Goal: Contribute content: Add original content to the website for others to see

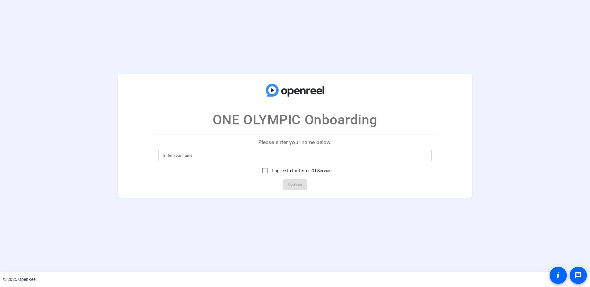
click at [250, 159] on input at bounding box center [294, 155] width 263 height 7
type input "[PERSON_NAME]"
click at [264, 172] on input "I agree to the Terms Of Service" at bounding box center [264, 171] width 12 height 12
checkbox input "true"
click at [294, 185] on span "Continue" at bounding box center [295, 184] width 14 height 9
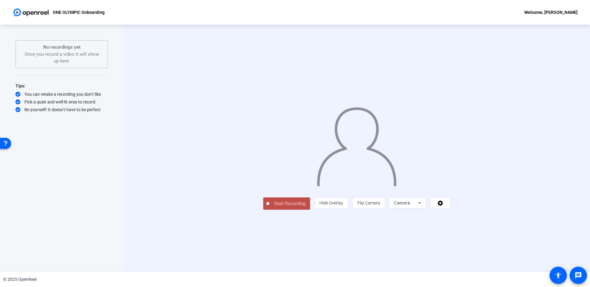
click at [269, 208] on span "Start Recording" at bounding box center [289, 203] width 41 height 7
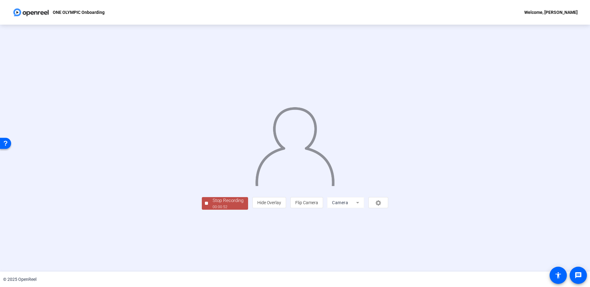
click at [213, 205] on div "Stop Recording" at bounding box center [228, 200] width 31 height 7
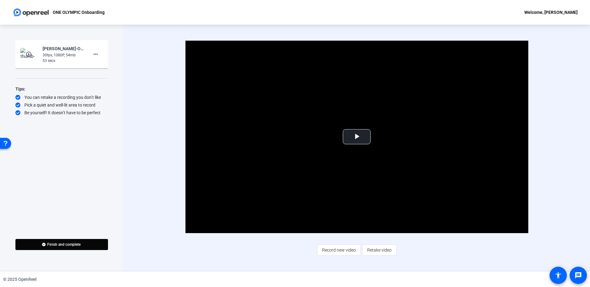
click at [68, 57] on div "30fps, 1080P, 54mb" at bounding box center [63, 55] width 41 height 6
drag, startPoint x: 68, startPoint y: 57, endPoint x: 56, endPoint y: 57, distance: 11.4
click at [56, 57] on div "30fps, 1080P, 54mb" at bounding box center [63, 55] width 41 height 6
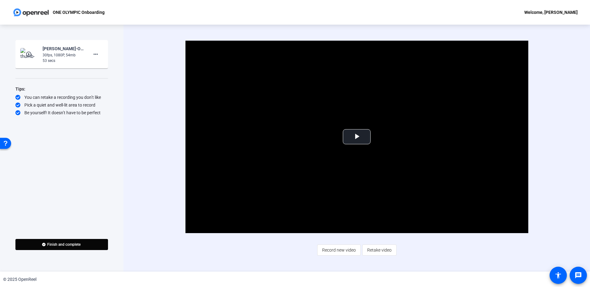
drag, startPoint x: 56, startPoint y: 57, endPoint x: 60, endPoint y: 64, distance: 8.3
click at [60, 64] on mat-card-content "play_circle_outline Rick Marabito-ONE OLYMPIC Onboarding-ONE OLYMPIC Onboarding…" at bounding box center [61, 54] width 93 height 28
click at [94, 55] on mat-icon "more_horiz" at bounding box center [95, 54] width 7 height 7
click at [101, 75] on span "Retake" at bounding box center [105, 74] width 25 height 7
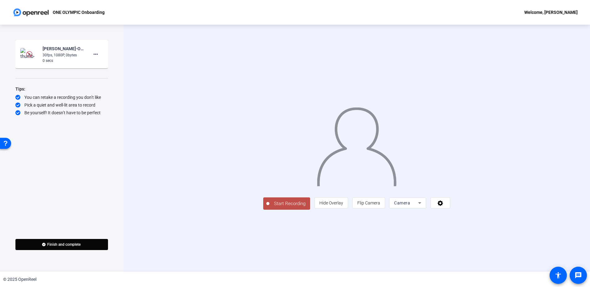
click at [269, 208] on span "Start Recording" at bounding box center [289, 203] width 41 height 7
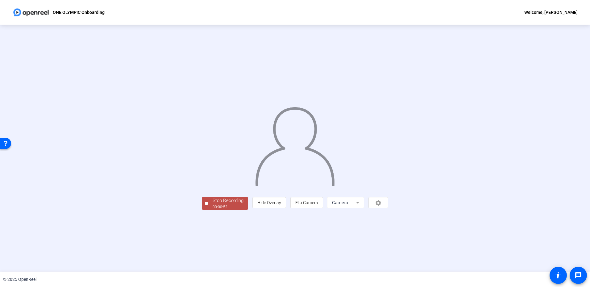
click at [213, 210] on div "00:00:52" at bounding box center [228, 208] width 31 height 6
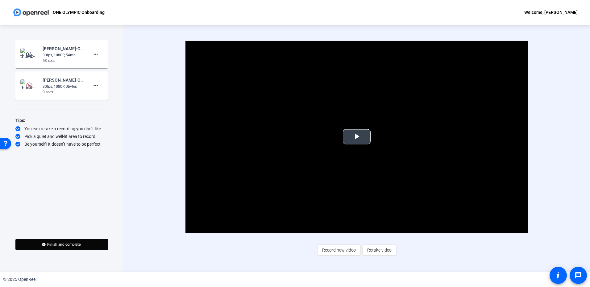
click at [357, 137] on span "Video Player" at bounding box center [357, 137] width 0 height 0
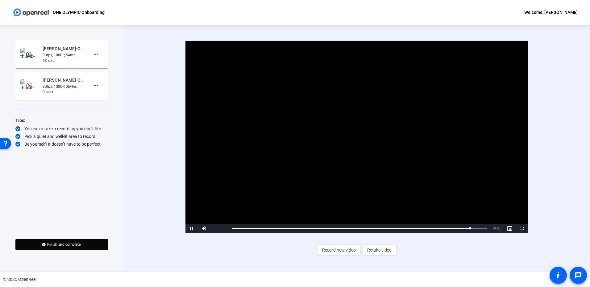
click at [86, 92] on div "Rick Marabito-ONE OLYMPIC Onboarding-ONE OLYMPIC Onboarding-1760447961769-webca…" at bounding box center [61, 85] width 83 height 19
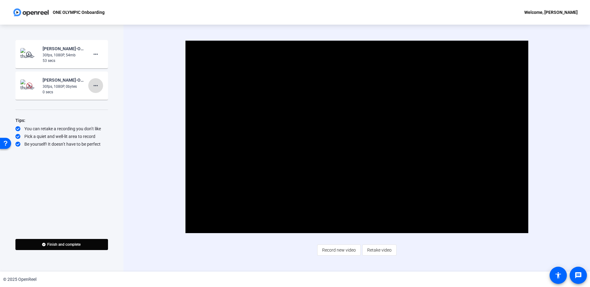
click at [100, 85] on span at bounding box center [95, 85] width 15 height 15
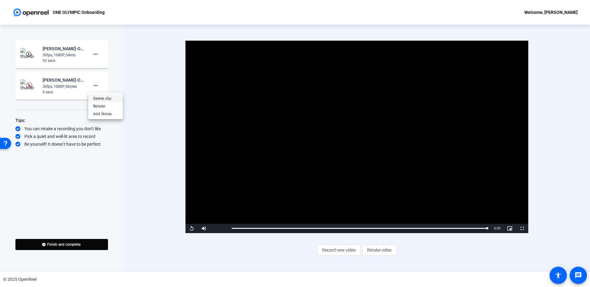
click at [106, 98] on span "Delete clip" at bounding box center [105, 98] width 25 height 7
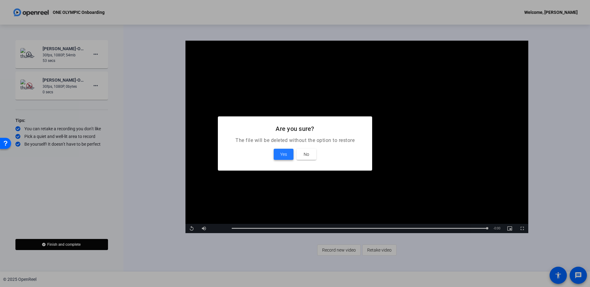
click at [279, 155] on button "Yes" at bounding box center [284, 154] width 20 height 11
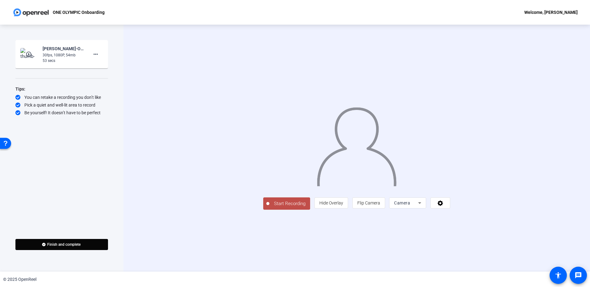
click at [269, 208] on span "Start Recording" at bounding box center [289, 203] width 41 height 7
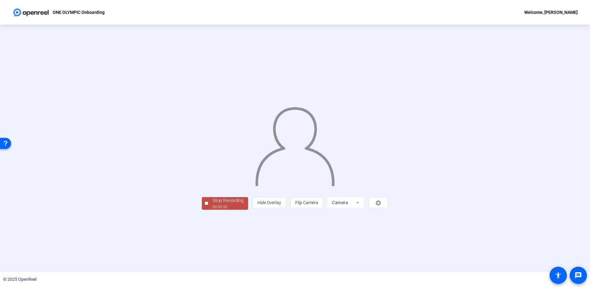
click at [213, 205] on div "Stop Recording" at bounding box center [228, 200] width 31 height 7
